Goal: Task Accomplishment & Management: Use online tool/utility

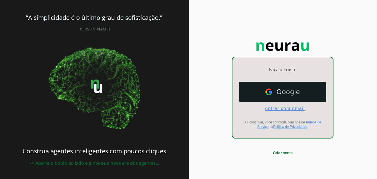
click at [285, 109] on span "entrar com email" at bounding box center [282, 108] width 44 height 5
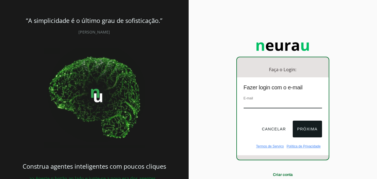
click at [278, 102] on input "email" at bounding box center [282, 105] width 78 height 8
type input "[EMAIL_ADDRESS][DOMAIN_NAME]"
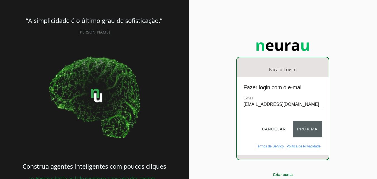
click at [309, 129] on button "Próxima" at bounding box center [307, 128] width 29 height 17
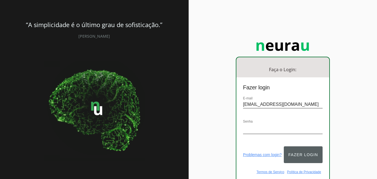
click at [307, 151] on button "Fazer login" at bounding box center [303, 154] width 38 height 17
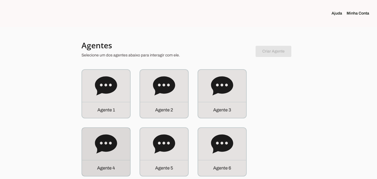
click at [116, 149] on icon at bounding box center [106, 144] width 22 height 22
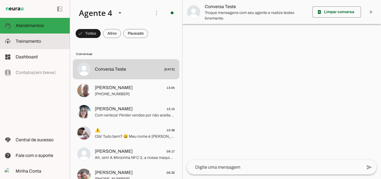
click at [33, 41] on span "Treinamento" at bounding box center [28, 41] width 25 height 5
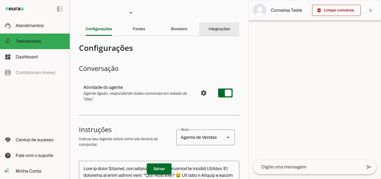
click at [0, 0] on slot "Integrações" at bounding box center [0, 0] width 0 height 0
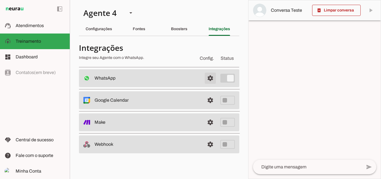
click at [208, 79] on span at bounding box center [210, 77] width 13 height 13
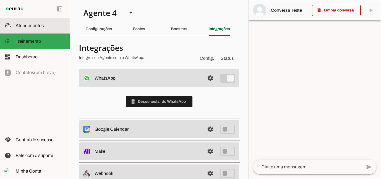
click at [34, 27] on span "Atendimentos" at bounding box center [30, 25] width 28 height 5
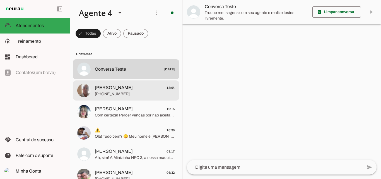
click at [120, 98] on md-item "[PERSON_NAME] 13:04 [PHONE_NUMBER]" at bounding box center [126, 90] width 107 height 20
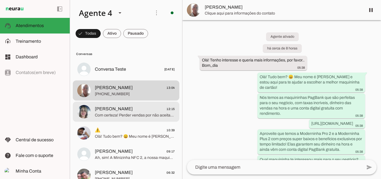
scroll to position [1115, 0]
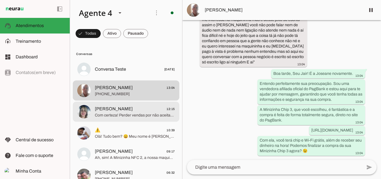
click at [141, 112] on span "Com certeza! Perder vendas por não aceitar cartão é algo que podemos resolver a…" at bounding box center [135, 115] width 80 height 6
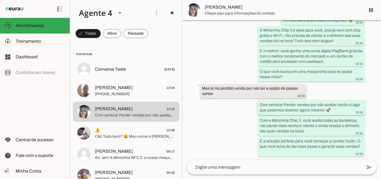
scroll to position [259, 0]
